Goal: Information Seeking & Learning: Find specific fact

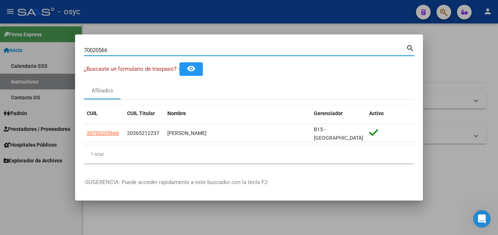
drag, startPoint x: 127, startPoint y: 50, endPoint x: 0, endPoint y: 48, distance: 126.8
click at [0, 48] on div "70020566 Buscar (apellido, dni, cuil, nro traspaso, cuit, obra social) search ¿…" at bounding box center [249, 117] width 498 height 235
paste input "30484235"
type input "30484235"
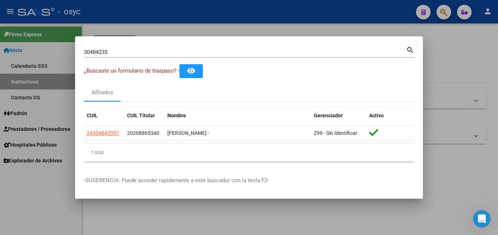
click at [480, 144] on div at bounding box center [249, 117] width 498 height 235
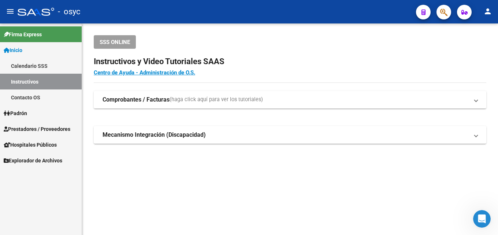
click at [438, 13] on button "button" at bounding box center [444, 12] width 15 height 15
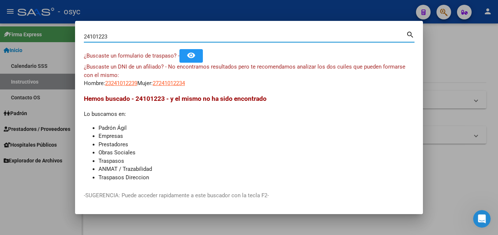
drag, startPoint x: 111, startPoint y: 37, endPoint x: 0, endPoint y: 38, distance: 111.1
click at [0, 38] on div "24101223 Buscar (apellido, dni, cuil, nro traspaso, cuit, obra social) search ¿…" at bounding box center [249, 117] width 498 height 235
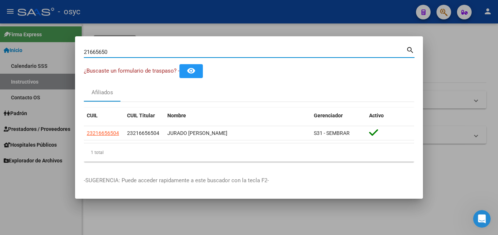
drag, startPoint x: 143, startPoint y: 51, endPoint x: 0, endPoint y: 56, distance: 143.4
click at [0, 56] on div "21665650 Buscar (apellido, dni, cuil, nro traspaso, cuit, obra social) search ¿…" at bounding box center [249, 117] width 498 height 235
type input "57489333"
drag, startPoint x: 118, startPoint y: 50, endPoint x: 0, endPoint y: -19, distance: 136.7
click at [0, 0] on html "menu - osyc person Firma Express Inicio Calendario SSS Instructivos Contacto OS…" at bounding box center [249, 117] width 498 height 235
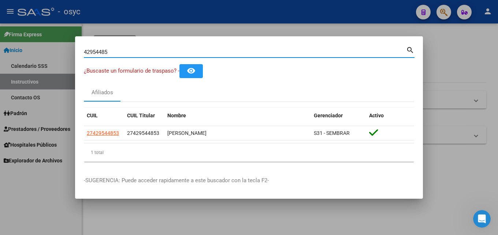
drag, startPoint x: 126, startPoint y: 52, endPoint x: 0, endPoint y: -1, distance: 136.2
click at [0, 0] on html "menu - osyc person Firma Express Inicio Calendario SSS Instructivos Contacto OS…" at bounding box center [249, 117] width 498 height 235
drag, startPoint x: 150, startPoint y: 49, endPoint x: 0, endPoint y: 49, distance: 149.9
click at [0, 49] on div "34588077 Buscar (apellido, dni, cuil, nro traspaso, cuit, obra social) search ¿…" at bounding box center [249, 117] width 498 height 235
drag, startPoint x: 124, startPoint y: 54, endPoint x: 0, endPoint y: 27, distance: 126.7
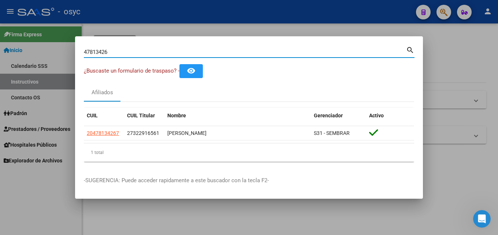
click at [0, 47] on div "47813426 Buscar (apellido, dni, cuil, nro traspaso, cuit, obra social) search ¿…" at bounding box center [249, 117] width 498 height 235
drag, startPoint x: 115, startPoint y: 54, endPoint x: 0, endPoint y: 37, distance: 116.7
click at [0, 37] on div "36856306 Buscar (apellido, dni, cuil, nro traspaso, cuit, obra social) search ¿…" at bounding box center [249, 117] width 498 height 235
drag, startPoint x: 123, startPoint y: 48, endPoint x: 0, endPoint y: 19, distance: 126.2
click at [0, 20] on div "57697064 Buscar (apellido, dni, cuil, nro traspaso, cuit, obra social) search ¿…" at bounding box center [249, 117] width 498 height 235
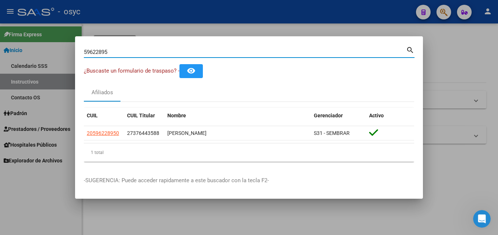
drag, startPoint x: 122, startPoint y: 51, endPoint x: 0, endPoint y: 36, distance: 123.1
click at [0, 36] on div "59622895 Buscar (apellido, dni, cuil, nro traspaso, cuit, obra social) search ¿…" at bounding box center [249, 117] width 498 height 235
type input "3"
drag, startPoint x: 178, startPoint y: 52, endPoint x: 0, endPoint y: 54, distance: 178.1
click at [0, 58] on div "53125344 Buscar (apellido, dni, cuil, nro traspaso, cuit, obra social) search ¿…" at bounding box center [249, 117] width 498 height 235
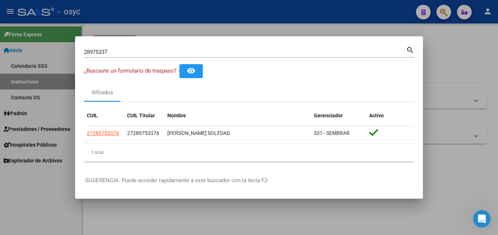
drag, startPoint x: 109, startPoint y: 48, endPoint x: 51, endPoint y: 52, distance: 58.8
click at [51, 52] on div "28975337 Buscar (apellido, dni, cuil, nro traspaso, cuit, obra social) search ¿…" at bounding box center [249, 117] width 498 height 235
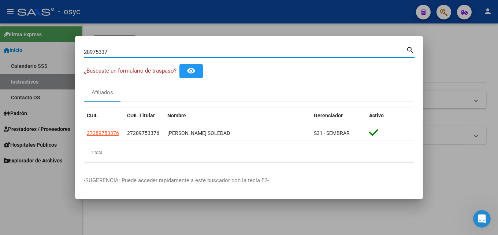
drag, startPoint x: 114, startPoint y: 53, endPoint x: 0, endPoint y: 0, distance: 126.0
click at [0, 0] on div "28975337 Buscar (apellido, dni, cuil, nro traspaso, cuit, obra social) search ¿…" at bounding box center [249, 117] width 498 height 235
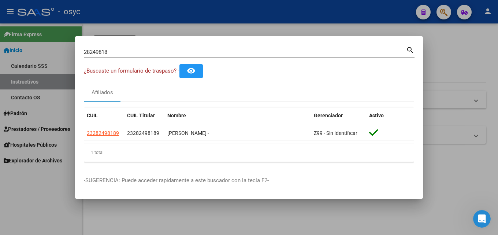
drag, startPoint x: 121, startPoint y: 60, endPoint x: 106, endPoint y: 49, distance: 18.4
click at [108, 56] on div "28249818 Buscar (apellido, dni, [PERSON_NAME], [PERSON_NAME], cuit, obra social…" at bounding box center [249, 54] width 331 height 19
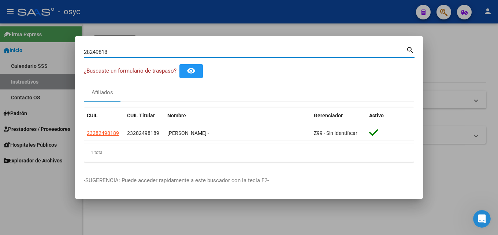
drag, startPoint x: 114, startPoint y: 51, endPoint x: 0, endPoint y: 33, distance: 115.8
click at [0, 33] on div "28249818 Buscar (apellido, dni, cuil, nro traspaso, cuit, obra social) search ¿…" at bounding box center [249, 117] width 498 height 235
drag, startPoint x: 129, startPoint y: 53, endPoint x: 0, endPoint y: 64, distance: 129.5
click at [0, 64] on div "37644179 Buscar (apellido, dni, cuil, nro traspaso, cuit, obra social) search ¿…" at bounding box center [249, 117] width 498 height 235
drag, startPoint x: 144, startPoint y: 52, endPoint x: 0, endPoint y: 50, distance: 144.4
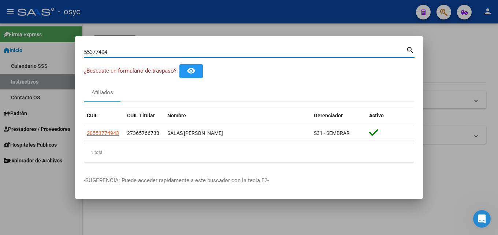
click at [0, 50] on div "55377494 Buscar (apellido, dni, cuil, nro traspaso, cuit, obra social) search ¿…" at bounding box center [249, 117] width 498 height 235
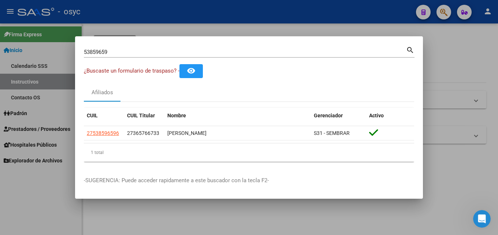
drag, startPoint x: 142, startPoint y: 56, endPoint x: 0, endPoint y: 39, distance: 142.8
click at [3, 38] on div "53859659 Buscar (apellido, dni, cuil, nro traspaso, cuit, obra social) search ¿…" at bounding box center [249, 117] width 498 height 235
click at [179, 50] on input "53859659" at bounding box center [245, 52] width 323 height 7
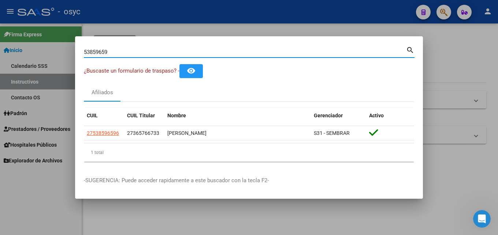
click at [179, 52] on input "53859659" at bounding box center [245, 52] width 323 height 7
drag, startPoint x: 137, startPoint y: 55, endPoint x: 0, endPoint y: 51, distance: 137.5
click at [0, 52] on div "44877622 Buscar (apellido, dni, cuil, nro traspaso, cuit, obra social) search ¿…" at bounding box center [249, 117] width 498 height 235
drag, startPoint x: 111, startPoint y: 54, endPoint x: 0, endPoint y: 45, distance: 111.0
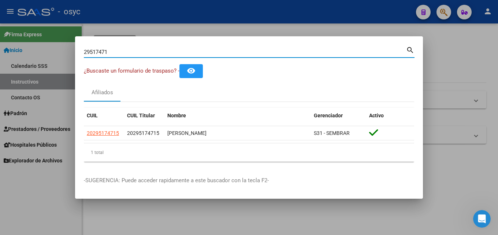
click at [0, 45] on div "29517471 Buscar (apellido, dni, cuil, nro traspaso, cuit, obra social) search ¿…" at bounding box center [249, 117] width 498 height 235
drag, startPoint x: 117, startPoint y: 51, endPoint x: 0, endPoint y: 52, distance: 116.6
click at [0, 53] on div "38162026 Buscar (apellido, dni, cuil, nro traspaso, cuit, obra social) search ¿…" at bounding box center [249, 117] width 498 height 235
drag, startPoint x: 129, startPoint y: 52, endPoint x: 0, endPoint y: 25, distance: 132.3
click at [0, 23] on div "42748571 Buscar (apellido, dni, cuil, nro traspaso, cuit, obra social) search ¿…" at bounding box center [249, 117] width 498 height 235
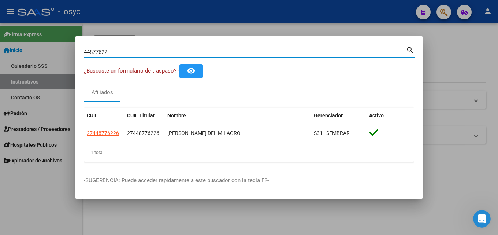
drag, startPoint x: 117, startPoint y: 54, endPoint x: 0, endPoint y: 57, distance: 117.0
click at [0, 29] on div "44877622 Buscar (apellido, dni, cuil, nro traspaso, cuit, obra social) search ¿…" at bounding box center [249, 117] width 498 height 235
drag, startPoint x: 115, startPoint y: 53, endPoint x: 0, endPoint y: 38, distance: 115.8
click at [0, 38] on div "57697064 Buscar (apellido, dni, cuil, nro traspaso, cuit, obra social) search ¿…" at bounding box center [249, 117] width 498 height 235
drag, startPoint x: 146, startPoint y: 52, endPoint x: 0, endPoint y: 60, distance: 145.8
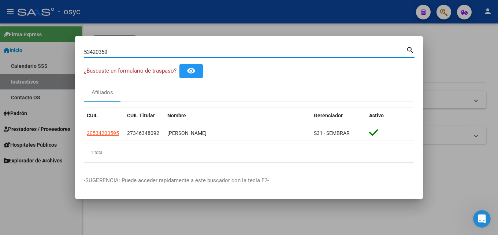
click at [0, 59] on div "53420359 Buscar (apellido, dni, cuil, nro traspaso, cuit, obra social) search ¿…" at bounding box center [249, 117] width 498 height 235
drag, startPoint x: 55, startPoint y: 54, endPoint x: 0, endPoint y: 49, distance: 55.5
click at [0, 49] on div "38162026 Buscar (apellido, dni, cuil, nro traspaso, cuit, obra social) search ¿…" at bounding box center [249, 117] width 498 height 235
drag, startPoint x: 133, startPoint y: 53, endPoint x: 0, endPoint y: 53, distance: 133.4
click at [0, 53] on div "47082693 Buscar (apellido, dni, cuil, nro traspaso, cuit, obra social) search ¿…" at bounding box center [249, 117] width 498 height 235
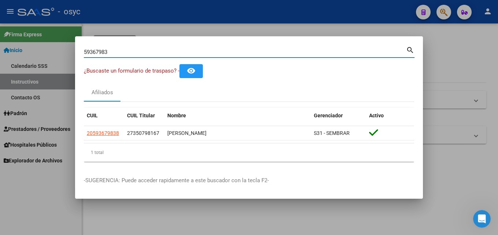
drag, startPoint x: 138, startPoint y: 52, endPoint x: 69, endPoint y: 58, distance: 69.5
click at [69, 58] on div "59367983 Buscar (apellido, dni, cuil, nro traspaso, cuit, obra social) search ¿…" at bounding box center [249, 117] width 498 height 235
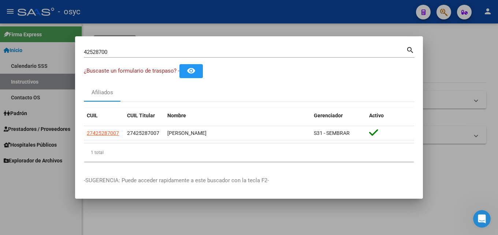
drag, startPoint x: 115, startPoint y: 46, endPoint x: 98, endPoint y: 54, distance: 18.4
click at [98, 54] on div "42528700 Buscar (apellido, dni, [PERSON_NAME], nro traspaso, cuit, obra social)…" at bounding box center [249, 51] width 331 height 12
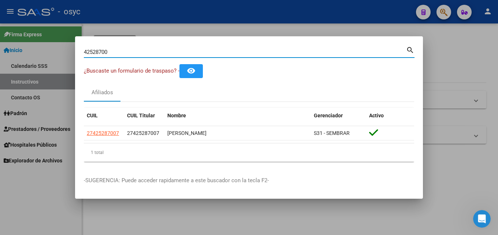
drag, startPoint x: 115, startPoint y: 53, endPoint x: 0, endPoint y: 69, distance: 116.2
click at [0, 63] on div "42528700 Buscar (apellido, dni, cuil, nro traspaso, cuit, obra social) search ¿…" at bounding box center [249, 117] width 498 height 235
drag, startPoint x: 88, startPoint y: 52, endPoint x: 0, endPoint y: 64, distance: 89.2
click at [0, 59] on div "39202153 Buscar (apellido, dni, cuil, nro traspaso, cuit, obra social) search ¿…" at bounding box center [249, 117] width 498 height 235
drag, startPoint x: 128, startPoint y: 51, endPoint x: 0, endPoint y: 28, distance: 130.3
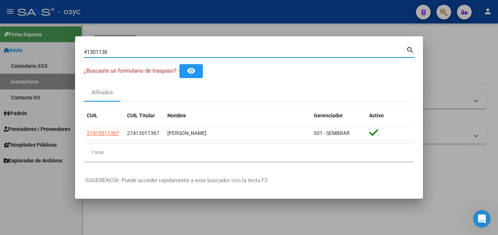
click at [0, 28] on div "41301136 Buscar (apellido, dni, cuil, nro traspaso, cuit, obra social) search ¿…" at bounding box center [249, 117] width 498 height 235
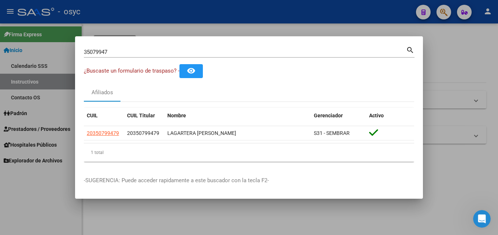
drag, startPoint x: 127, startPoint y: 55, endPoint x: 0, endPoint y: 29, distance: 130.0
click at [0, 29] on div "35079947 Buscar (apellido, dni, cuil, nro traspaso, cuit, obra social) search ¿…" at bounding box center [249, 117] width 498 height 235
click at [165, 50] on input "35079947" at bounding box center [245, 52] width 323 height 7
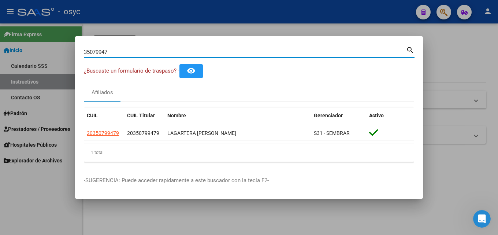
click at [165, 50] on input "35079947" at bounding box center [245, 52] width 323 height 7
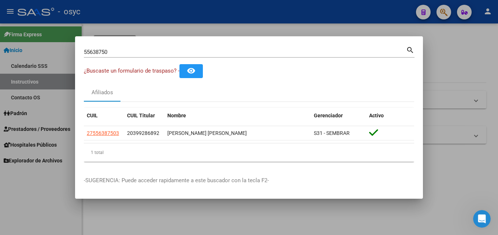
drag, startPoint x: 124, startPoint y: 48, endPoint x: 0, endPoint y: 41, distance: 124.1
click at [0, 41] on div "55638750 Buscar (apellido, dni, cuil, nro traspaso, cuit, obra social) search ¿…" at bounding box center [249, 117] width 498 height 235
drag, startPoint x: 112, startPoint y: 52, endPoint x: 0, endPoint y: 71, distance: 113.7
click at [0, 71] on div "55638750 Buscar (apellido, dni, cuil, nro traspaso, cuit, obra social) search ¿…" at bounding box center [249, 117] width 498 height 235
drag, startPoint x: 152, startPoint y: 58, endPoint x: 0, endPoint y: 45, distance: 152.2
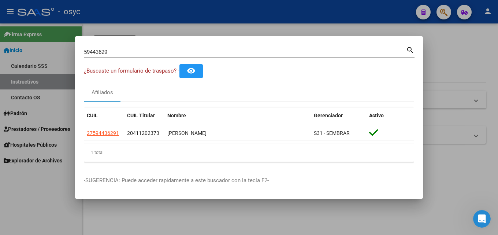
click at [0, 45] on div "59443629 Buscar (apellido, dni, cuil, nro traspaso, cuit, obra social) search ¿…" at bounding box center [249, 117] width 498 height 235
click at [128, 56] on div "59443629 Buscar (apellido, dni, [PERSON_NAME], [PERSON_NAME], cuit, obra social)" at bounding box center [245, 52] width 323 height 11
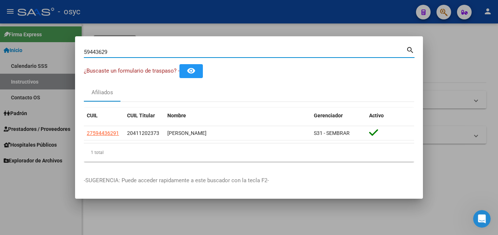
click at [126, 53] on input "59443629" at bounding box center [245, 52] width 323 height 7
click at [126, 54] on input "59443629" at bounding box center [245, 52] width 323 height 7
drag, startPoint x: 119, startPoint y: 51, endPoint x: 0, endPoint y: 53, distance: 118.8
click at [0, 55] on div "59367983 Buscar (apellido, dni, cuil, nro traspaso, cuit, obra social) search ¿…" at bounding box center [249, 117] width 498 height 235
drag, startPoint x: 114, startPoint y: 55, endPoint x: 0, endPoint y: 31, distance: 116.7
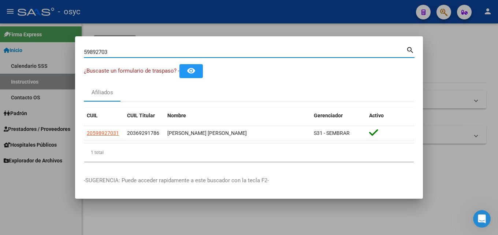
click at [0, 49] on div "59892703 Buscar (apellido, dni, cuil, nro traspaso, cuit, obra social) search ¿…" at bounding box center [249, 117] width 498 height 235
type input "5"
drag, startPoint x: 81, startPoint y: 48, endPoint x: 36, endPoint y: 39, distance: 45.9
click at [36, 39] on div "57488303 Buscar (apellido, dni, cuil, nro traspaso, cuit, obra social) search ¿…" at bounding box center [249, 117] width 498 height 235
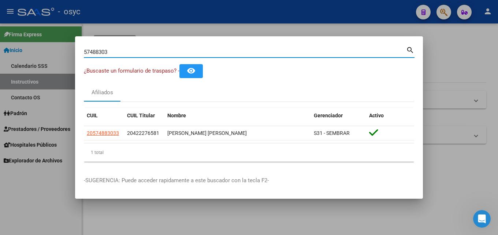
click at [111, 52] on input "57488303" at bounding box center [245, 52] width 323 height 7
type input "5"
type input "4"
type input "5"
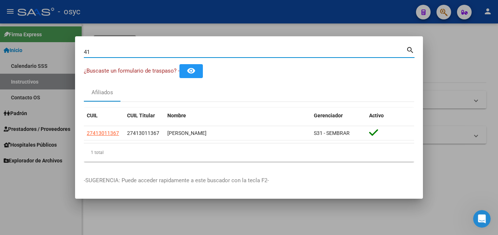
type input "4"
drag, startPoint x: 126, startPoint y: 49, endPoint x: 0, endPoint y: 49, distance: 126.5
click at [0, 49] on div "43540580 Buscar (apellido, dni, cuil, nro traspaso, cuit, obra social) search ¿…" at bounding box center [249, 117] width 498 height 235
type input "2"
type input "4"
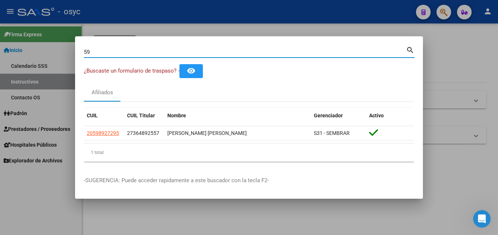
type input "5"
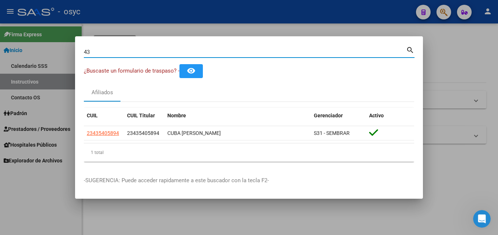
type input "4"
type input "3"
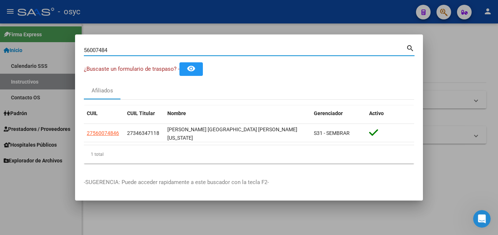
drag, startPoint x: 112, startPoint y: 51, endPoint x: 1, endPoint y: 40, distance: 111.6
click at [0, 39] on div "56007484 Buscar (apellido, dni, cuil, nro traspaso, cuit, obra social) search ¿…" at bounding box center [249, 117] width 498 height 235
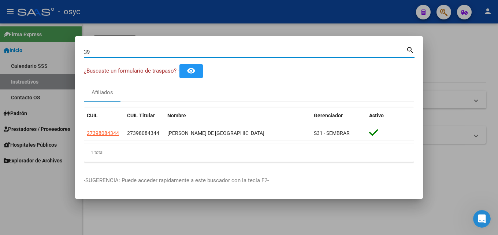
type input "3"
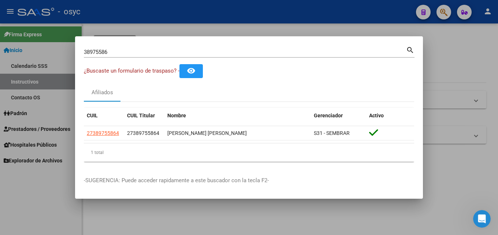
drag, startPoint x: 136, startPoint y: 48, endPoint x: 128, endPoint y: 52, distance: 9.2
click at [128, 52] on div "38975586 Buscar (apellido, dni, [PERSON_NAME], nro traspaso, cuit, obra social)" at bounding box center [245, 52] width 323 height 11
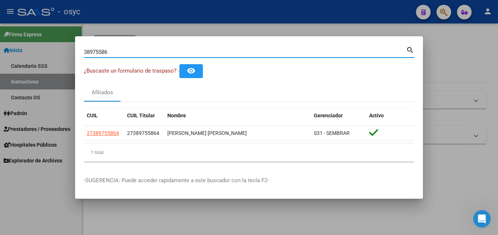
drag, startPoint x: 128, startPoint y: 52, endPoint x: 0, endPoint y: 55, distance: 128.3
click at [0, 52] on div "38975586 Buscar (apellido, dni, cuil, nro traspaso, cuit, obra social) search ¿…" at bounding box center [249, 117] width 498 height 235
click at [0, 55] on div "39987486 Buscar (apellido, dni, cuil, nro traspaso, cuit, obra social) search ¿…" at bounding box center [249, 117] width 498 height 235
type input "4"
drag, startPoint x: 133, startPoint y: 52, endPoint x: 0, endPoint y: 54, distance: 132.7
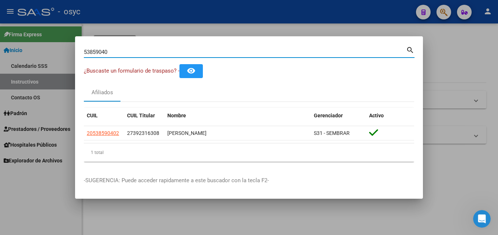
click at [0, 54] on div "53859040 Buscar (apellido, dni, cuil, nro traspaso, cuit, obra social) search ¿…" at bounding box center [249, 117] width 498 height 235
drag, startPoint x: 21, startPoint y: 43, endPoint x: 0, endPoint y: 58, distance: 26.5
click at [0, 51] on div "57695942 Buscar (apellido, dni, cuil, nro traspaso, cuit, obra social) search ¿…" at bounding box center [249, 117] width 498 height 235
type input "2"
type input "4"
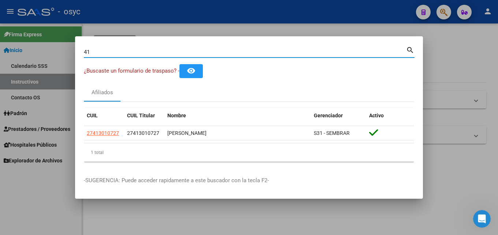
type input "4"
type input "5"
type input "3"
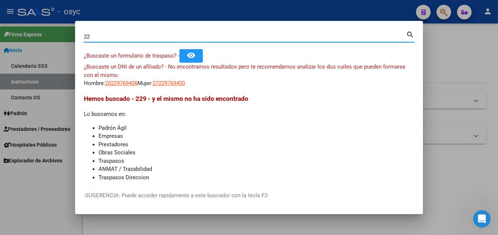
type input "2"
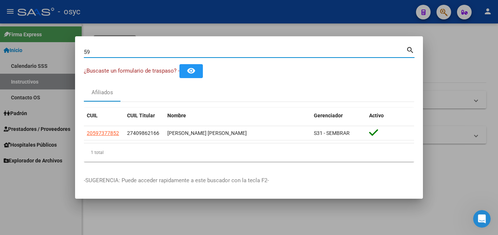
type input "5"
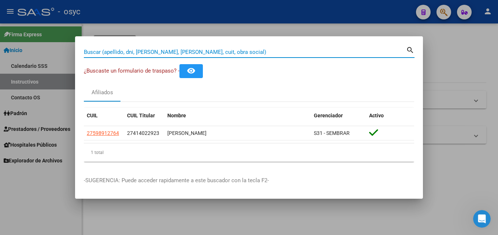
click at [171, 52] on input "Buscar (apellido, dni, [PERSON_NAME], [PERSON_NAME], cuit, obra social)" at bounding box center [245, 52] width 323 height 7
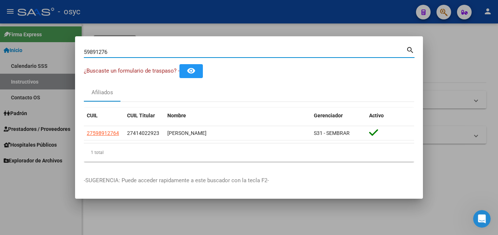
drag, startPoint x: 132, startPoint y: 52, endPoint x: 0, endPoint y: 59, distance: 132.5
click at [0, 59] on div "59891276 Buscar (apellido, dni, cuil, nro traspaso, cuit, obra social) search ¿…" at bounding box center [249, 117] width 498 height 235
type input "4"
type input "3"
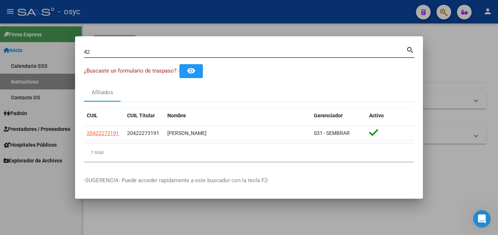
type input "4"
type input "2"
type input "3"
type input "4"
type input "2"
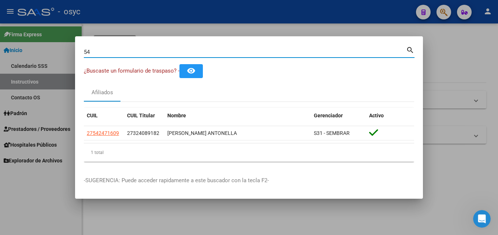
type input "5"
type input "4"
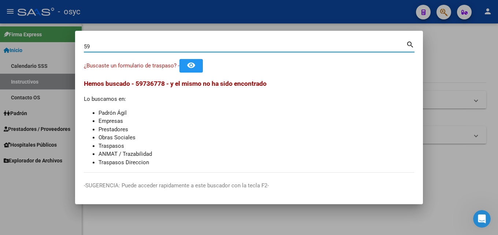
type input "5"
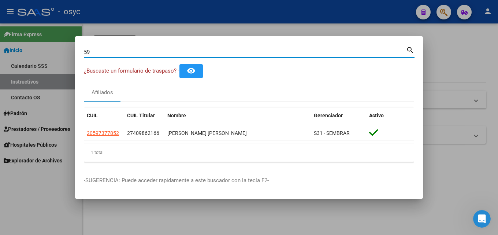
type input "5"
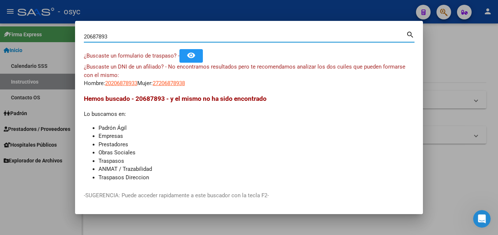
drag, startPoint x: 111, startPoint y: 35, endPoint x: 0, endPoint y: 22, distance: 111.8
click at [0, 18] on div "20687893 Buscar (apellido, dni, cuil, nro traspaso, cuit, obra social) search ¿…" at bounding box center [249, 117] width 498 height 235
drag, startPoint x: 143, startPoint y: 39, endPoint x: 0, endPoint y: 22, distance: 144.0
click at [0, 23] on div "20687893 Buscar (apellido, dni, cuil, nro traspaso, cuit, obra social) search ¿…" at bounding box center [249, 117] width 498 height 235
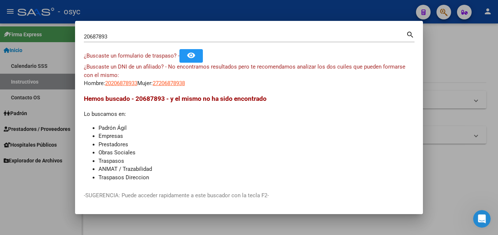
drag, startPoint x: 123, startPoint y: 30, endPoint x: 119, endPoint y: 35, distance: 5.8
click at [119, 35] on input "20687893" at bounding box center [245, 36] width 323 height 7
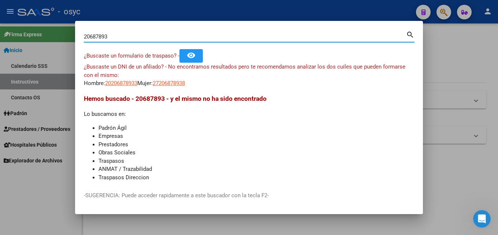
click at [119, 35] on input "20687893" at bounding box center [245, 36] width 323 height 7
paste input "6665656"
type input "26665656"
